Goal: Check status: Check status

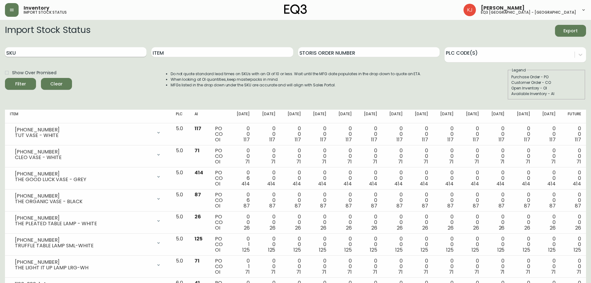
click at [87, 48] on input "SKU" at bounding box center [76, 52] width 142 height 10
click at [169, 53] on input "Item" at bounding box center [222, 52] width 142 height 10
type input "truffle"
click at [5, 78] on button "Filter" at bounding box center [20, 84] width 31 height 12
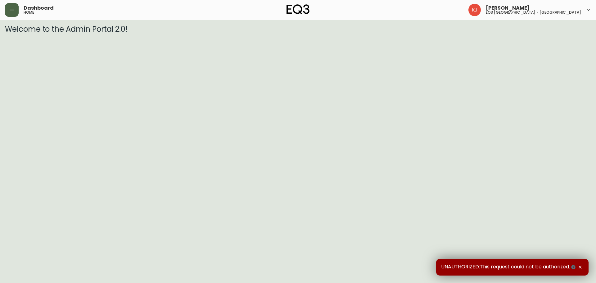
click at [5, 8] on button "button" at bounding box center [12, 10] width 14 height 14
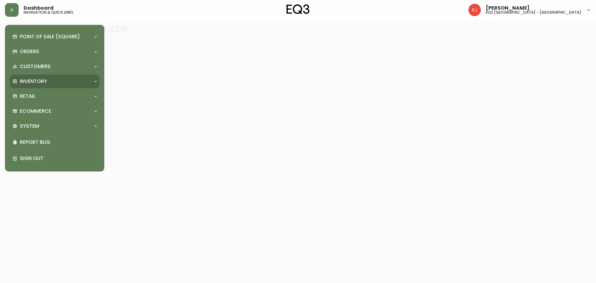
click at [39, 80] on p "Inventory" at bounding box center [33, 81] width 27 height 7
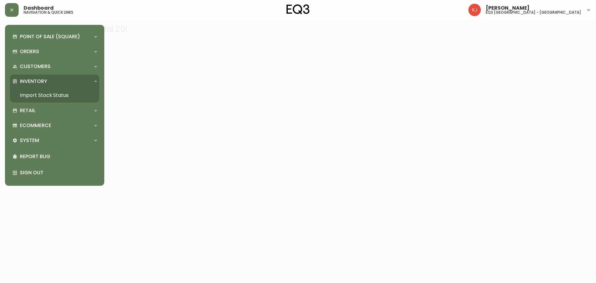
click at [44, 93] on link "Import Stock Status" at bounding box center [54, 95] width 89 height 14
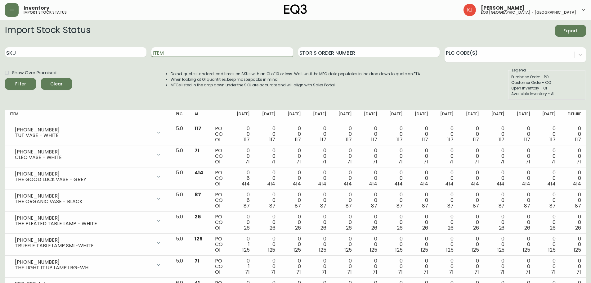
click at [211, 52] on input "Item" at bounding box center [222, 52] width 142 height 10
type input "truffle"
click at [5, 78] on button "Filter" at bounding box center [20, 84] width 31 height 12
